Goal: Navigation & Orientation: Find specific page/section

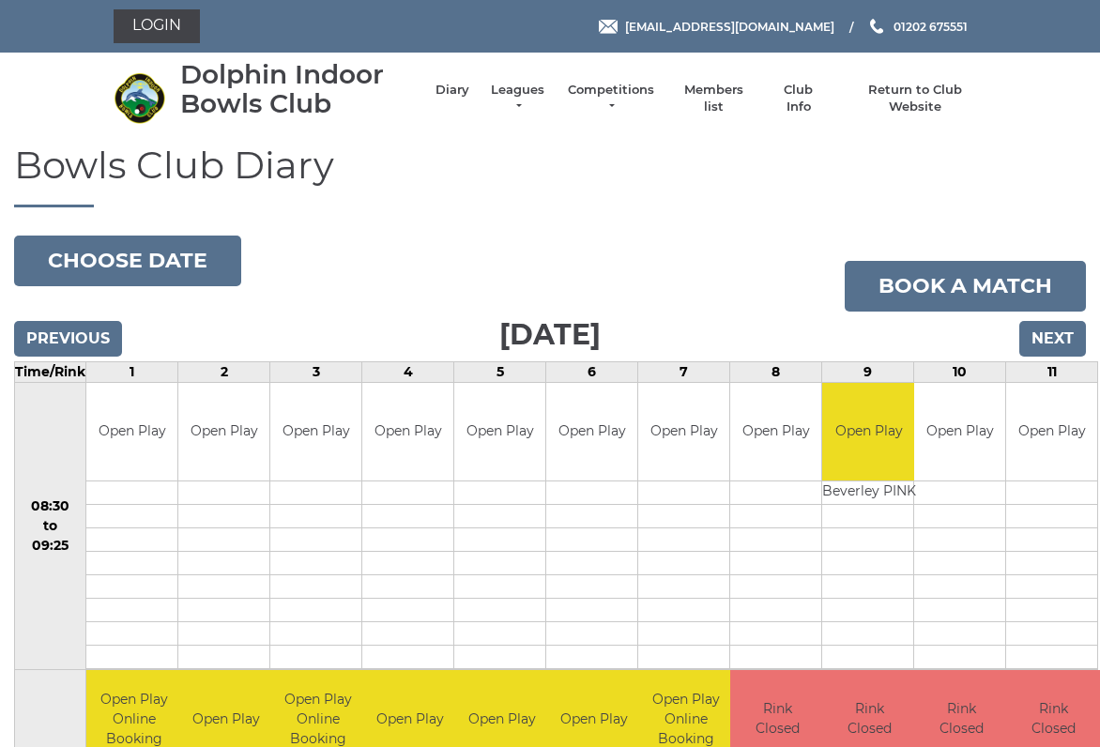
scroll to position [7, 0]
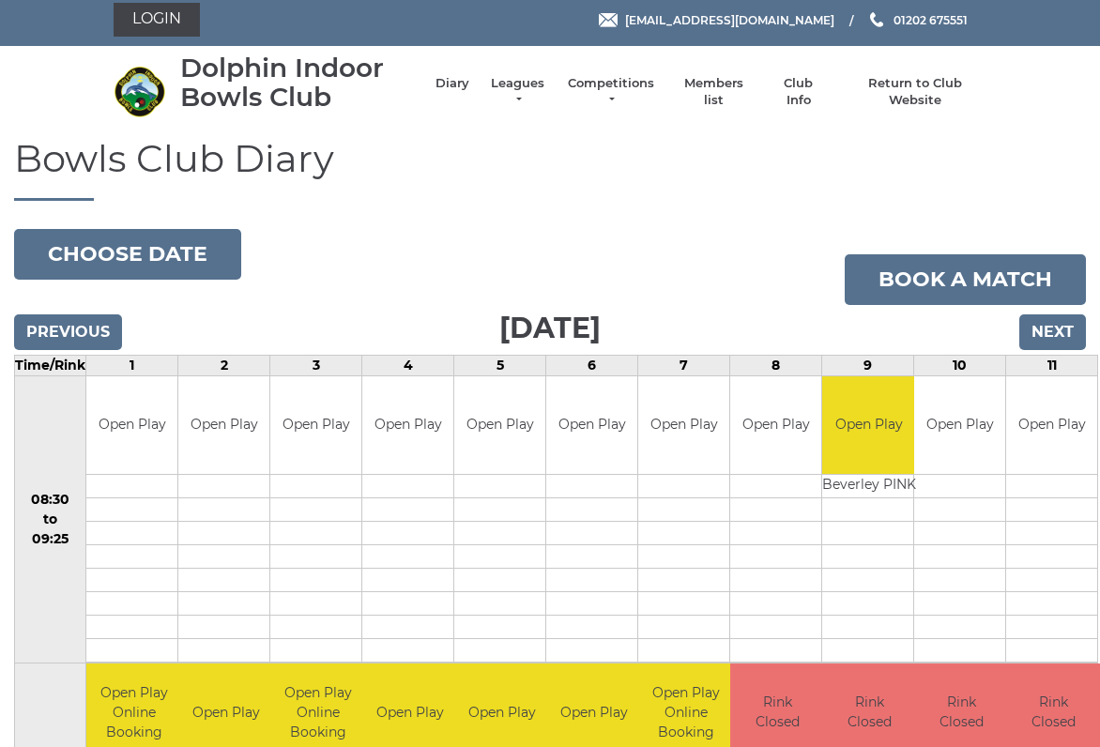
click at [522, 85] on link "Leagues" at bounding box center [517, 92] width 59 height 34
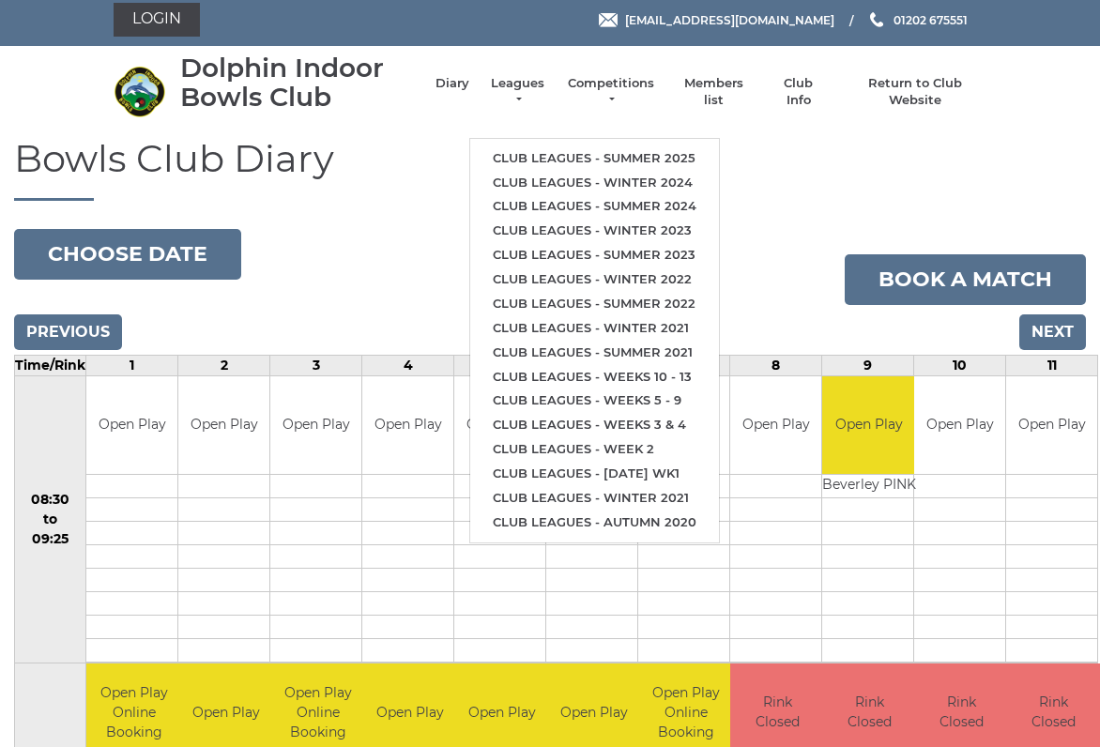
click at [622, 158] on link "Club leagues - Summer 2025" at bounding box center [594, 158] width 249 height 24
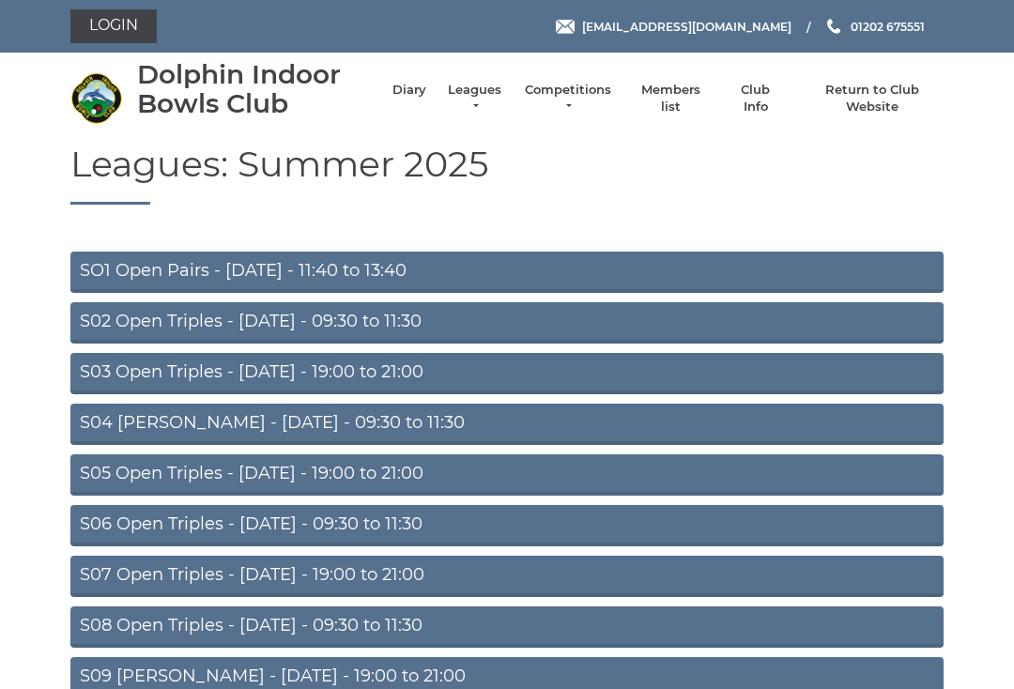
click at [388, 272] on link "SO1 Open Pairs - [DATE] - 11:40 to 13:40" at bounding box center [506, 272] width 873 height 41
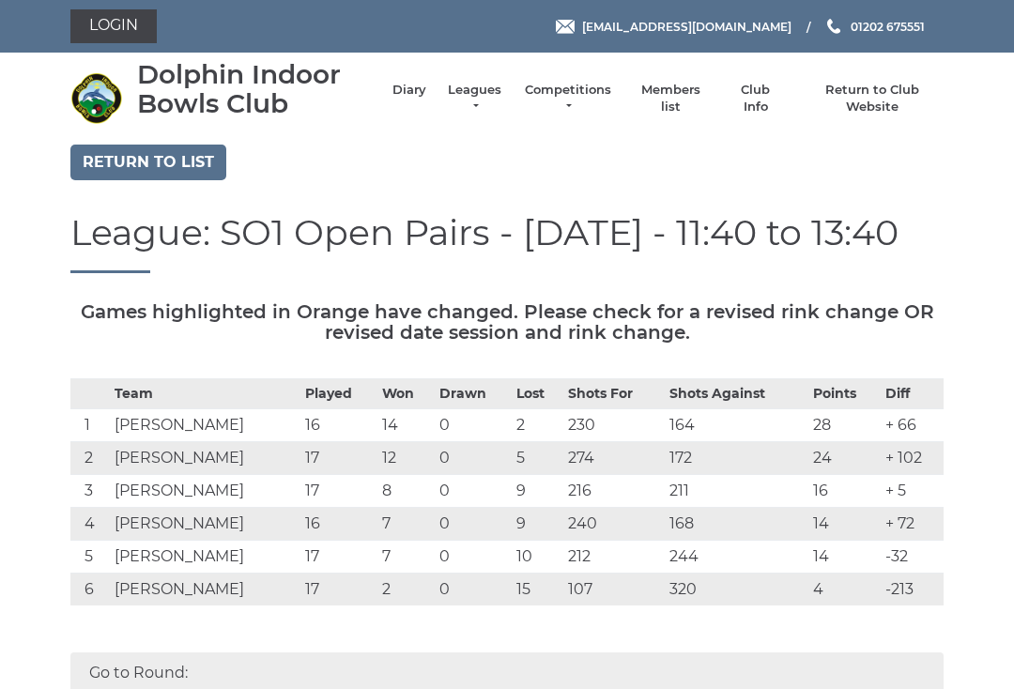
click at [400, 89] on link "Diary" at bounding box center [409, 90] width 34 height 17
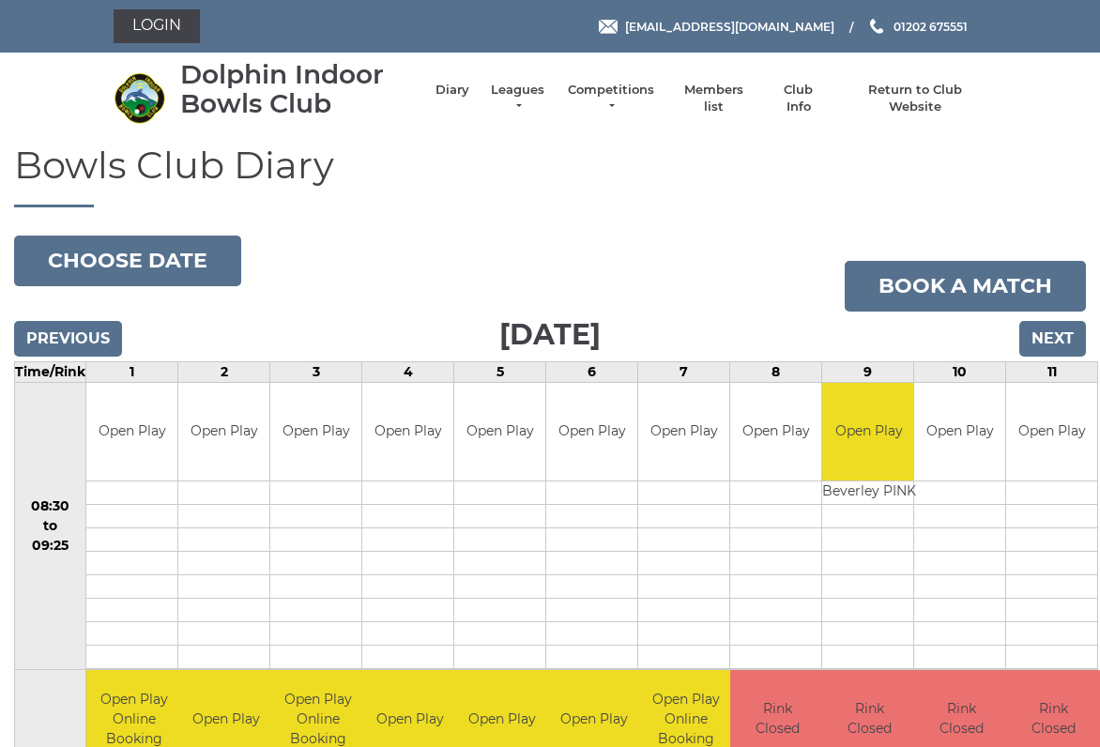
click at [1066, 348] on input "Next" at bounding box center [1052, 339] width 67 height 36
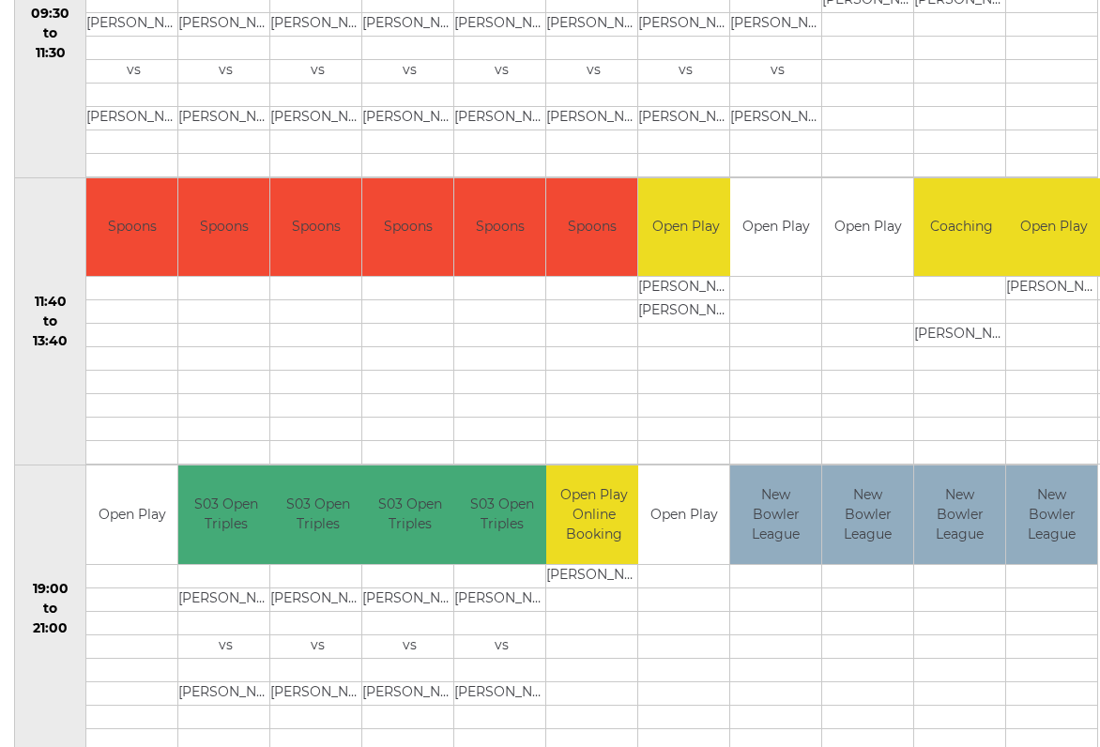
scroll to position [781, 0]
